Goal: Check status: Check status

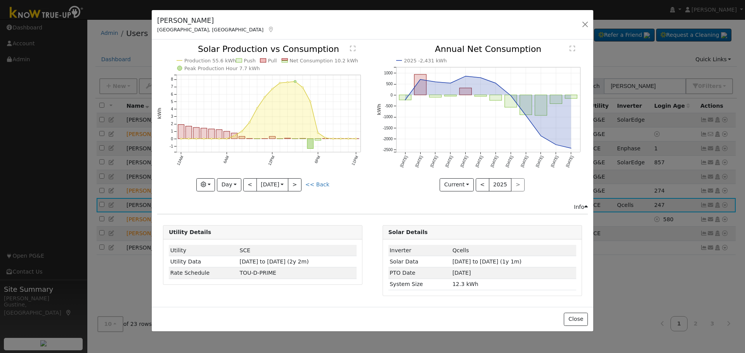
click at [582, 22] on button "button" at bounding box center [584, 24] width 11 height 11
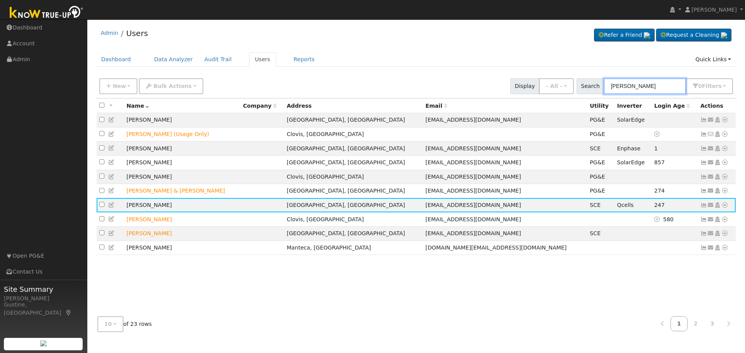
drag, startPoint x: 506, startPoint y: 84, endPoint x: 490, endPoint y: 82, distance: 16.4
click at [493, 82] on div "New Add User Quick Add Quick Connect Quick Convert Lead Bulk Actions Send Email…" at bounding box center [416, 85] width 636 height 19
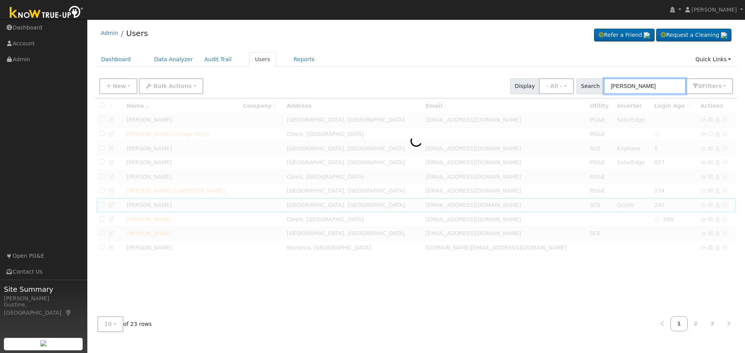
type input "[PERSON_NAME]"
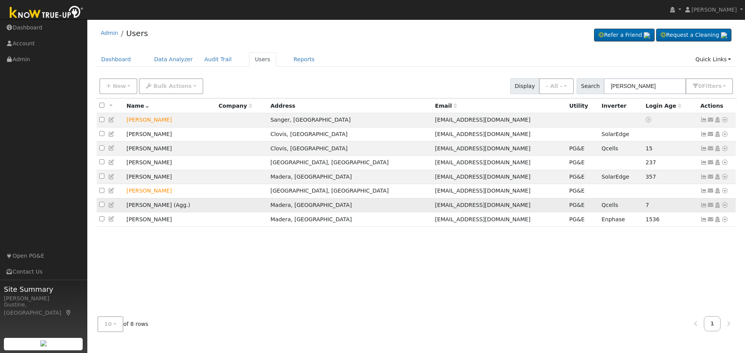
click at [703, 208] on icon at bounding box center [703, 204] width 7 height 5
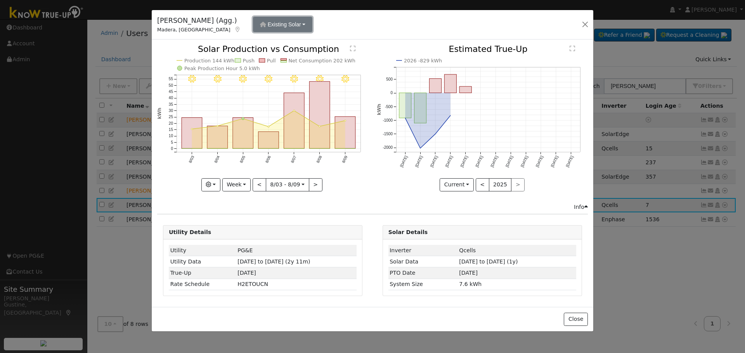
click at [268, 21] on span "Existing Solar" at bounding box center [284, 24] width 33 height 6
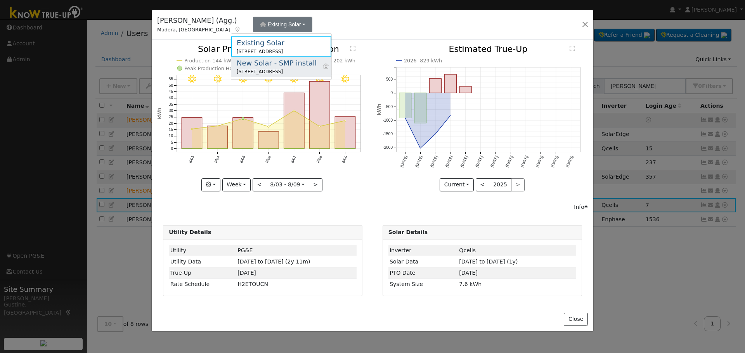
click at [266, 66] on div "New Solar - SMP install" at bounding box center [277, 63] width 80 height 10
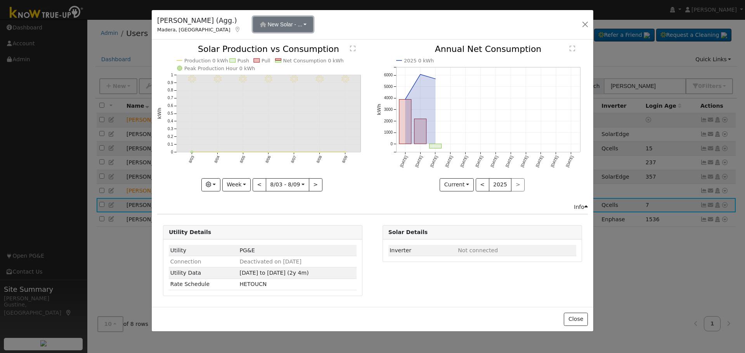
click at [268, 25] on span "New Solar - ..." at bounding box center [285, 24] width 35 height 6
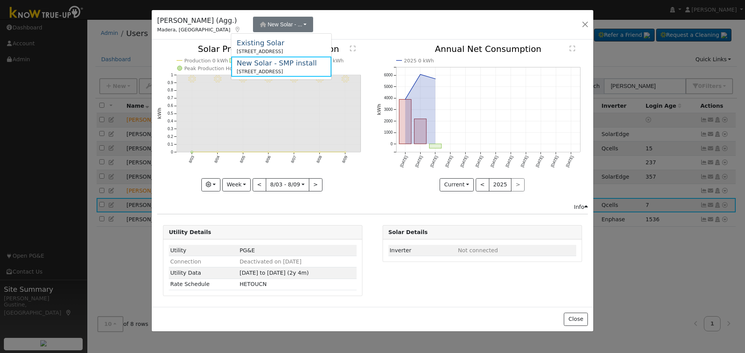
click at [263, 45] on div "Existing Solar" at bounding box center [261, 43] width 48 height 10
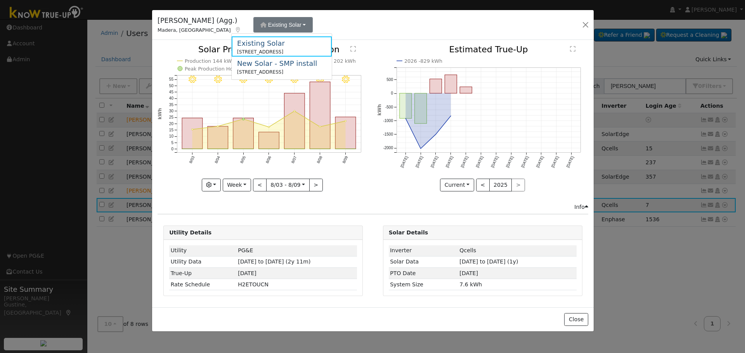
click at [343, 128] on rect "onclick=""" at bounding box center [345, 133] width 21 height 32
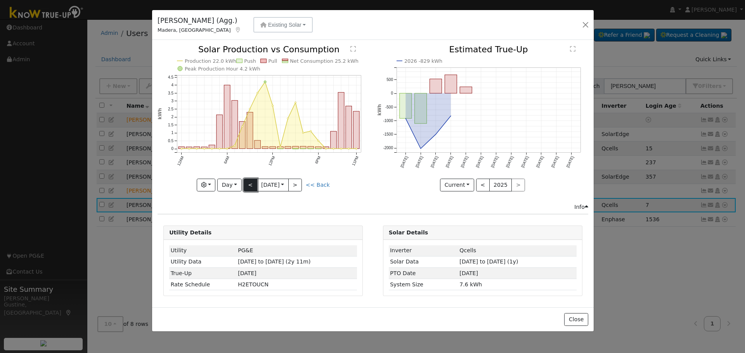
click at [251, 189] on button "<" at bounding box center [251, 185] width 14 height 13
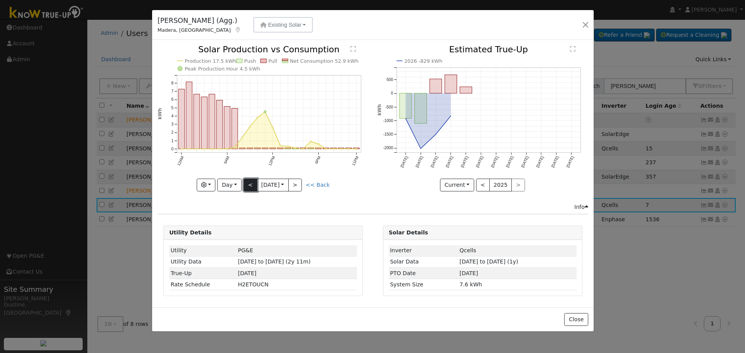
click at [251, 179] on button "<" at bounding box center [251, 185] width 14 height 13
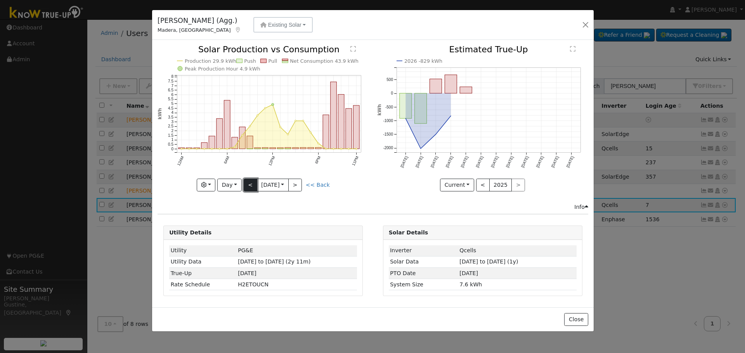
click at [254, 186] on button "<" at bounding box center [251, 185] width 14 height 13
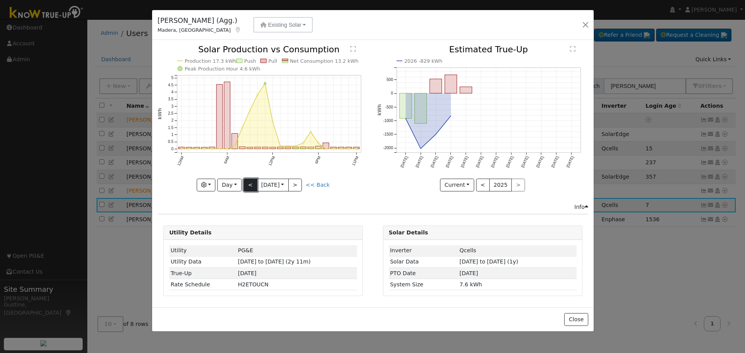
click at [254, 186] on button "<" at bounding box center [251, 185] width 14 height 13
click at [252, 181] on button "<" at bounding box center [251, 185] width 14 height 13
click at [253, 179] on button "<" at bounding box center [251, 185] width 14 height 13
click at [252, 182] on button "<" at bounding box center [251, 185] width 14 height 13
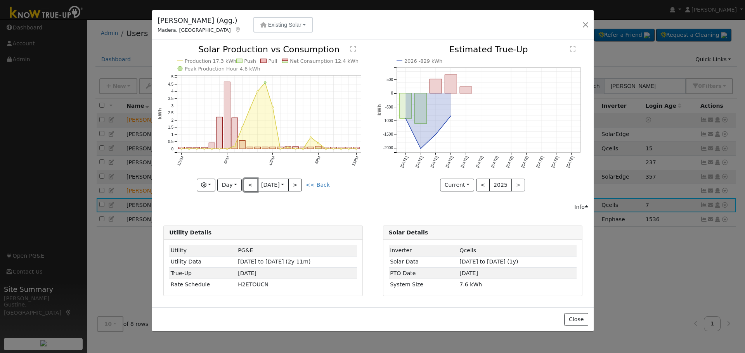
click at [252, 182] on button "<" at bounding box center [251, 185] width 14 height 13
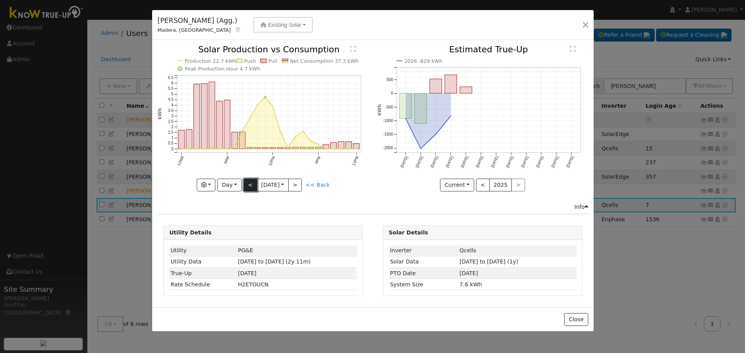
click at [251, 183] on button "<" at bounding box center [251, 185] width 14 height 13
click at [246, 184] on button "<" at bounding box center [251, 185] width 14 height 13
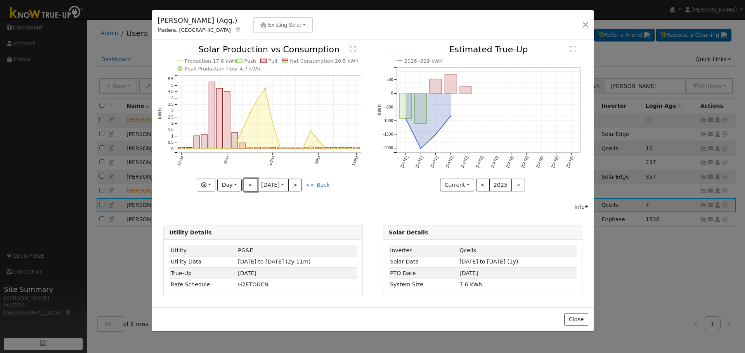
click at [249, 184] on button "<" at bounding box center [251, 185] width 14 height 13
click at [248, 183] on button "<" at bounding box center [251, 185] width 14 height 13
click at [248, 190] on button "<" at bounding box center [251, 185] width 14 height 13
click at [252, 183] on button "<" at bounding box center [251, 185] width 14 height 13
click at [249, 189] on button "<" at bounding box center [251, 185] width 14 height 13
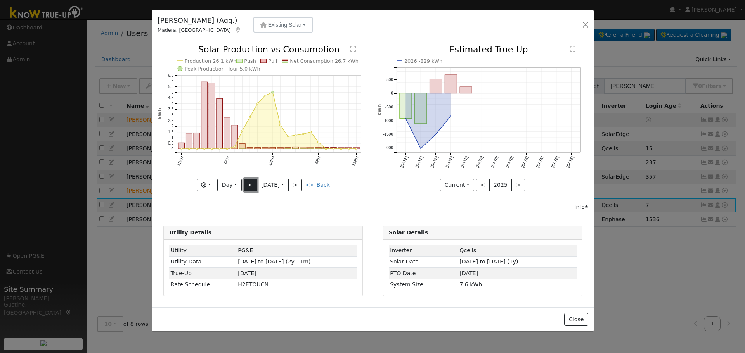
click at [253, 183] on button "<" at bounding box center [251, 185] width 14 height 13
click at [249, 190] on button "<" at bounding box center [251, 185] width 14 height 13
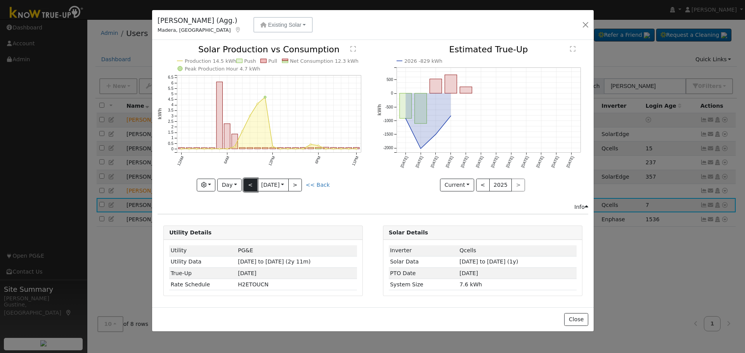
click at [249, 181] on button "<" at bounding box center [251, 185] width 14 height 13
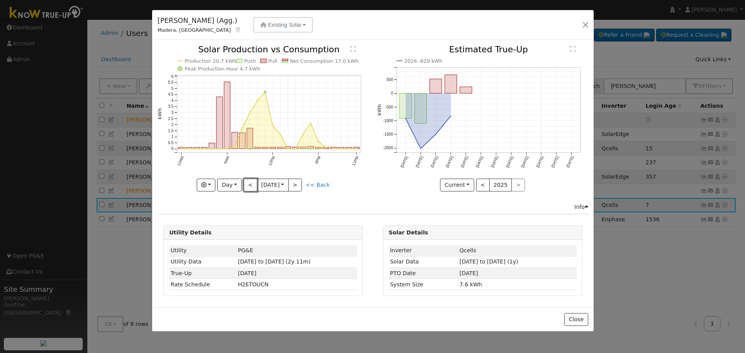
click at [249, 181] on button "<" at bounding box center [251, 185] width 14 height 13
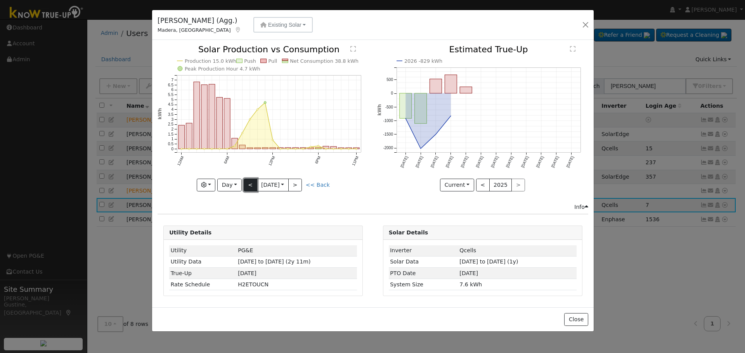
click at [249, 180] on button "<" at bounding box center [251, 185] width 14 height 13
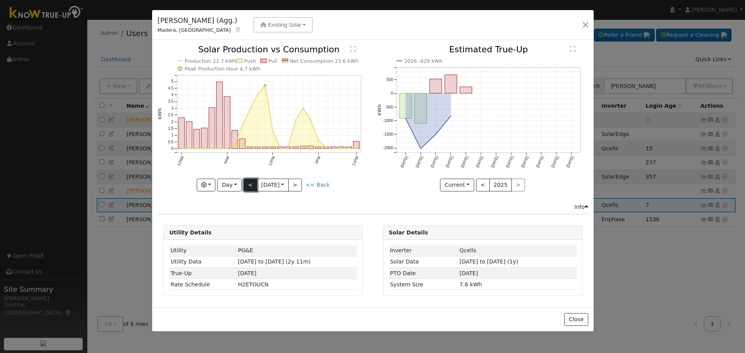
click at [249, 180] on button "<" at bounding box center [251, 185] width 14 height 13
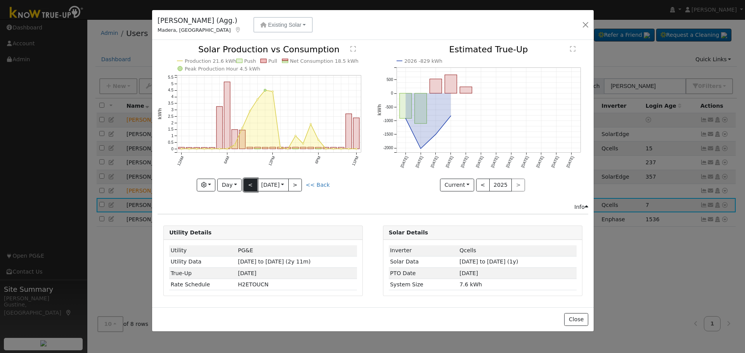
click at [250, 181] on button "<" at bounding box center [251, 185] width 14 height 13
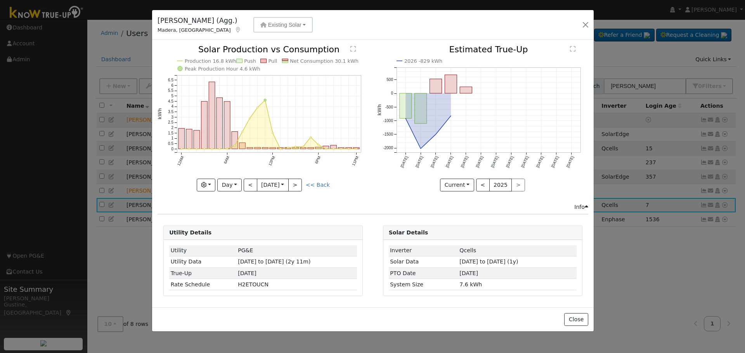
click at [250, 192] on div "Production 16.8 kWh Push Pull Net Consumption 30.1 kWh Peak Production Hour 4.6…" at bounding box center [263, 124] width 219 height 158
click at [250, 189] on button "<" at bounding box center [251, 185] width 14 height 13
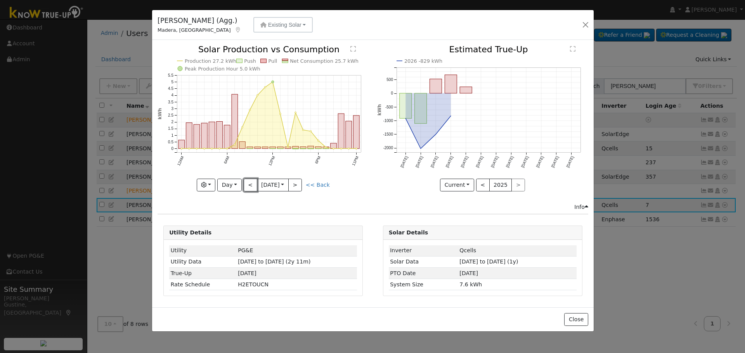
click at [251, 188] on button "<" at bounding box center [251, 185] width 14 height 13
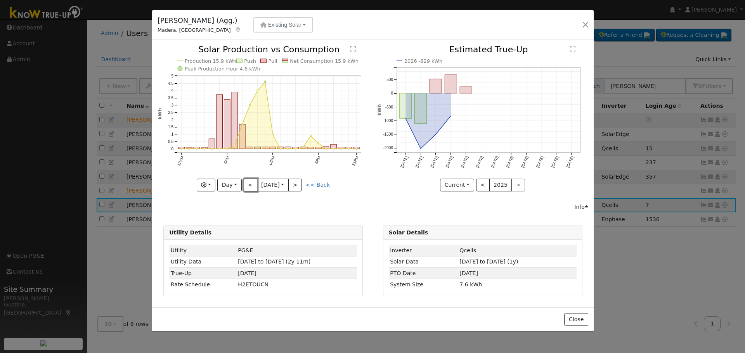
click at [249, 179] on button "<" at bounding box center [251, 185] width 14 height 13
click at [260, 185] on input "[DATE]" at bounding box center [272, 185] width 31 height 12
click at [251, 182] on button "<" at bounding box center [251, 185] width 14 height 13
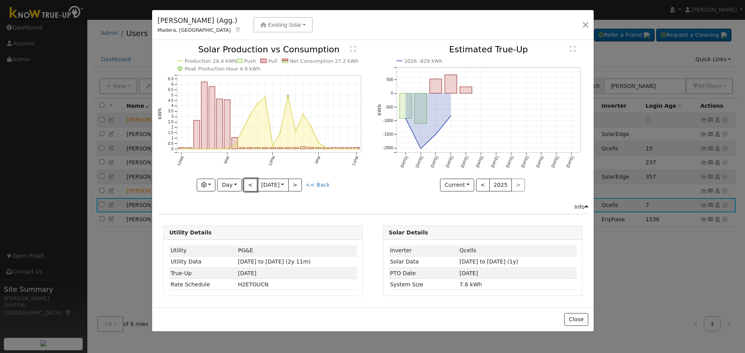
click at [251, 182] on button "<" at bounding box center [251, 185] width 14 height 13
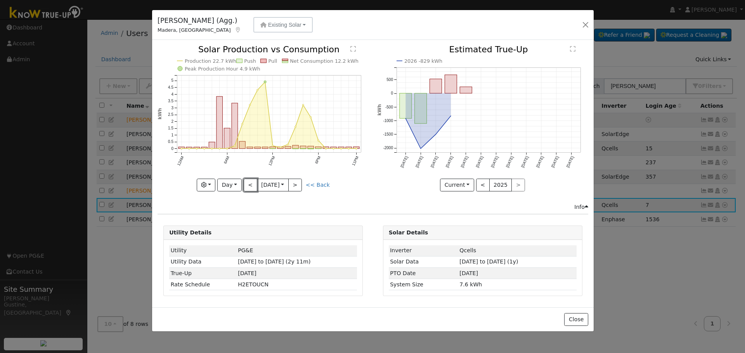
click at [251, 182] on button "<" at bounding box center [251, 185] width 14 height 13
type input "[DATE]"
